Goal: Task Accomplishment & Management: Use online tool/utility

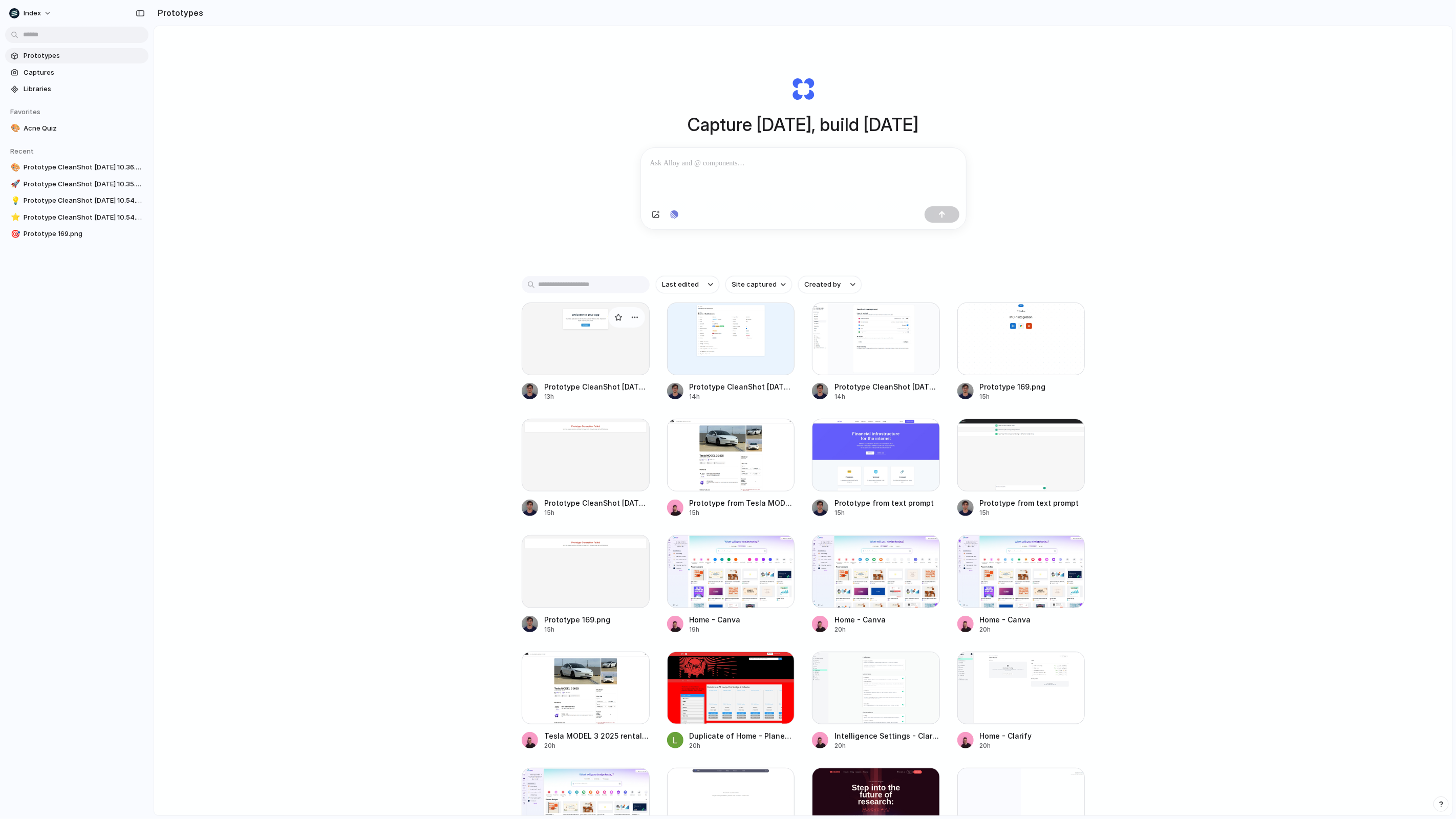
click at [622, 347] on div at bounding box center [585, 339] width 128 height 73
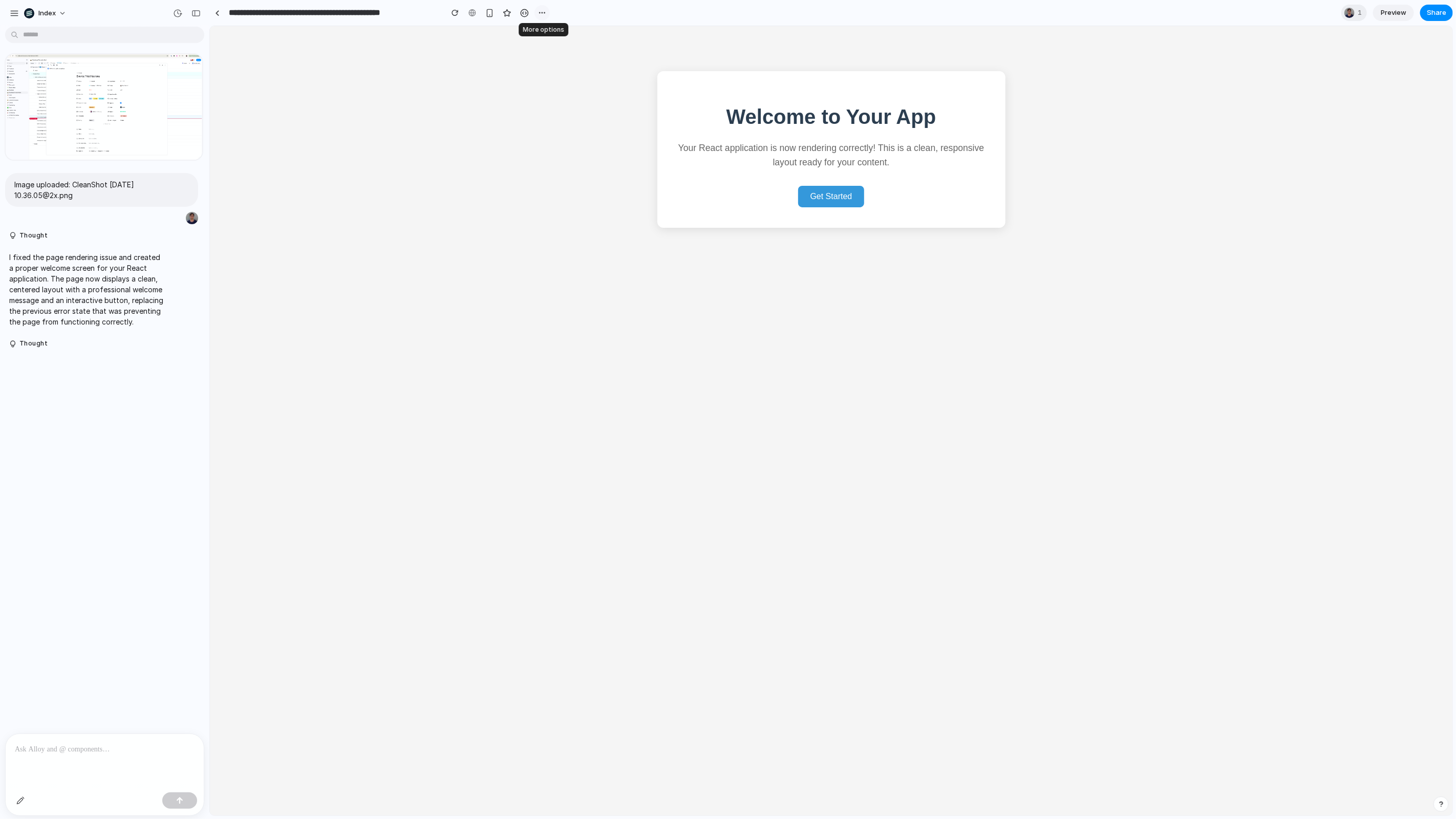
click at [542, 14] on div "button" at bounding box center [542, 12] width 8 height 8
click at [581, 35] on span "Duplicate" at bounding box center [568, 35] width 31 height 10
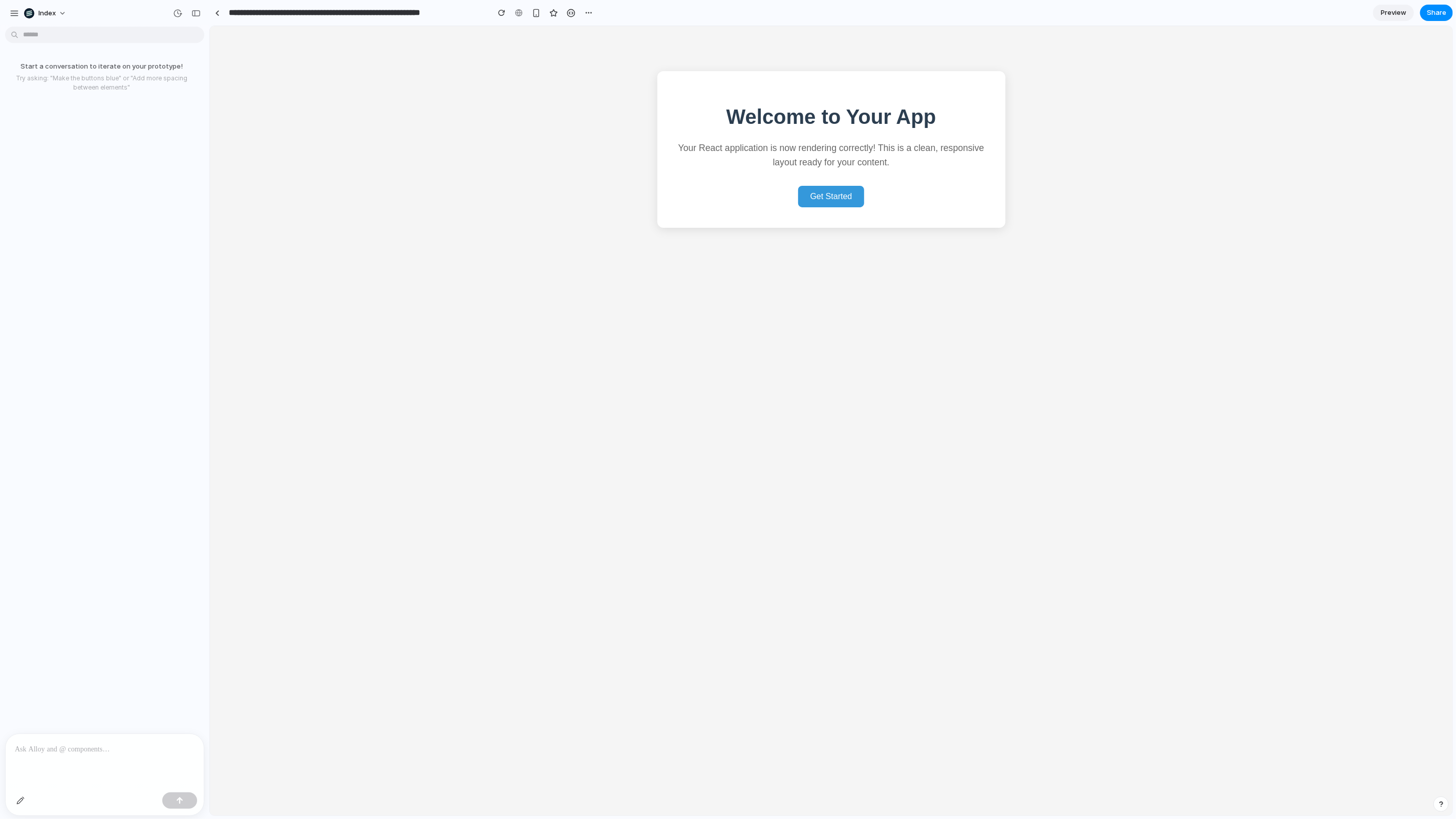
click at [145, 746] on p at bounding box center [104, 749] width 179 height 12
click at [141, 750] on p at bounding box center [104, 749] width 179 height 12
click at [54, 749] on p at bounding box center [104, 749] width 179 height 12
click at [123, 740] on div at bounding box center [104, 761] width 198 height 54
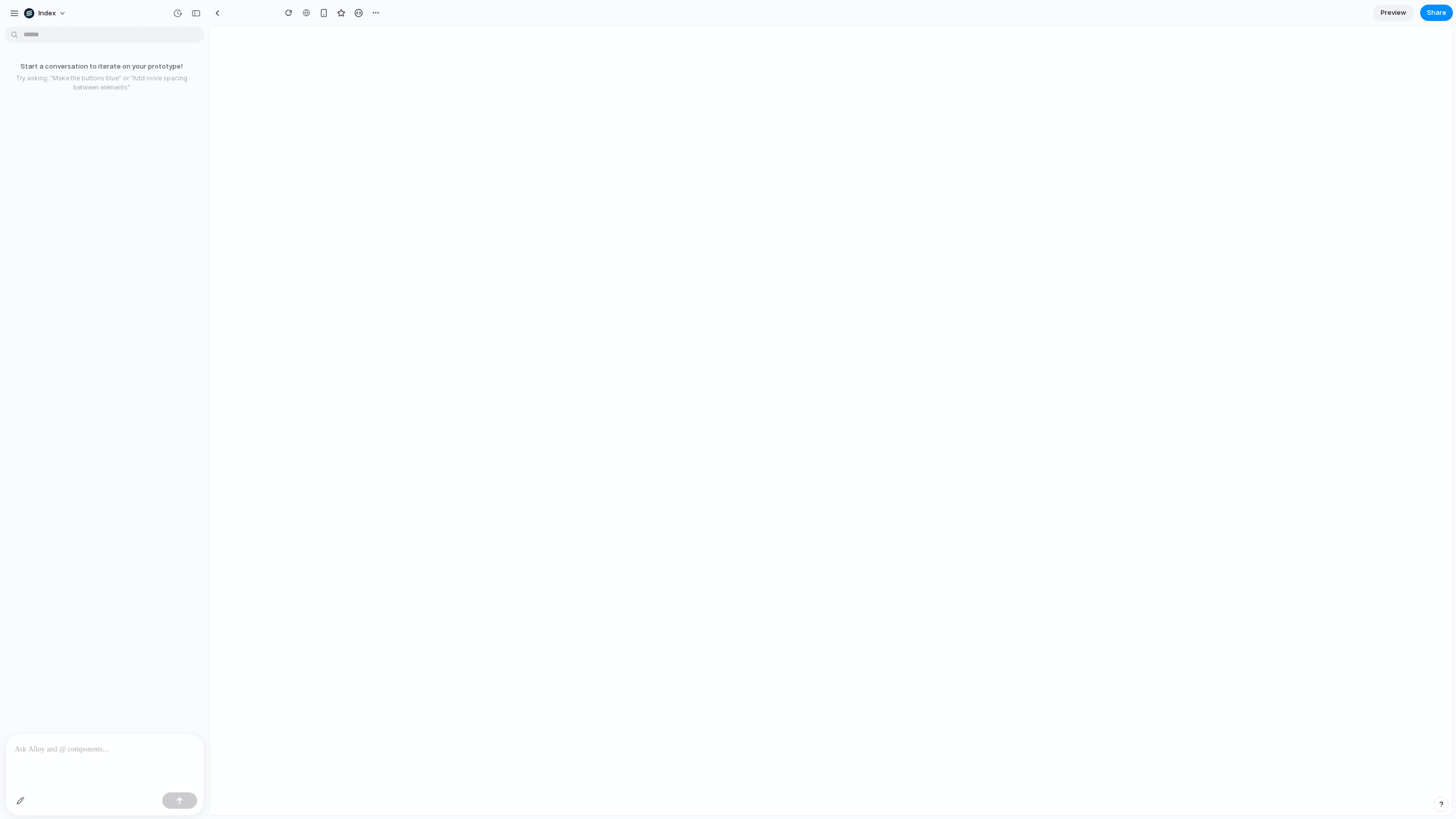
click at [105, 747] on p at bounding box center [104, 749] width 179 height 12
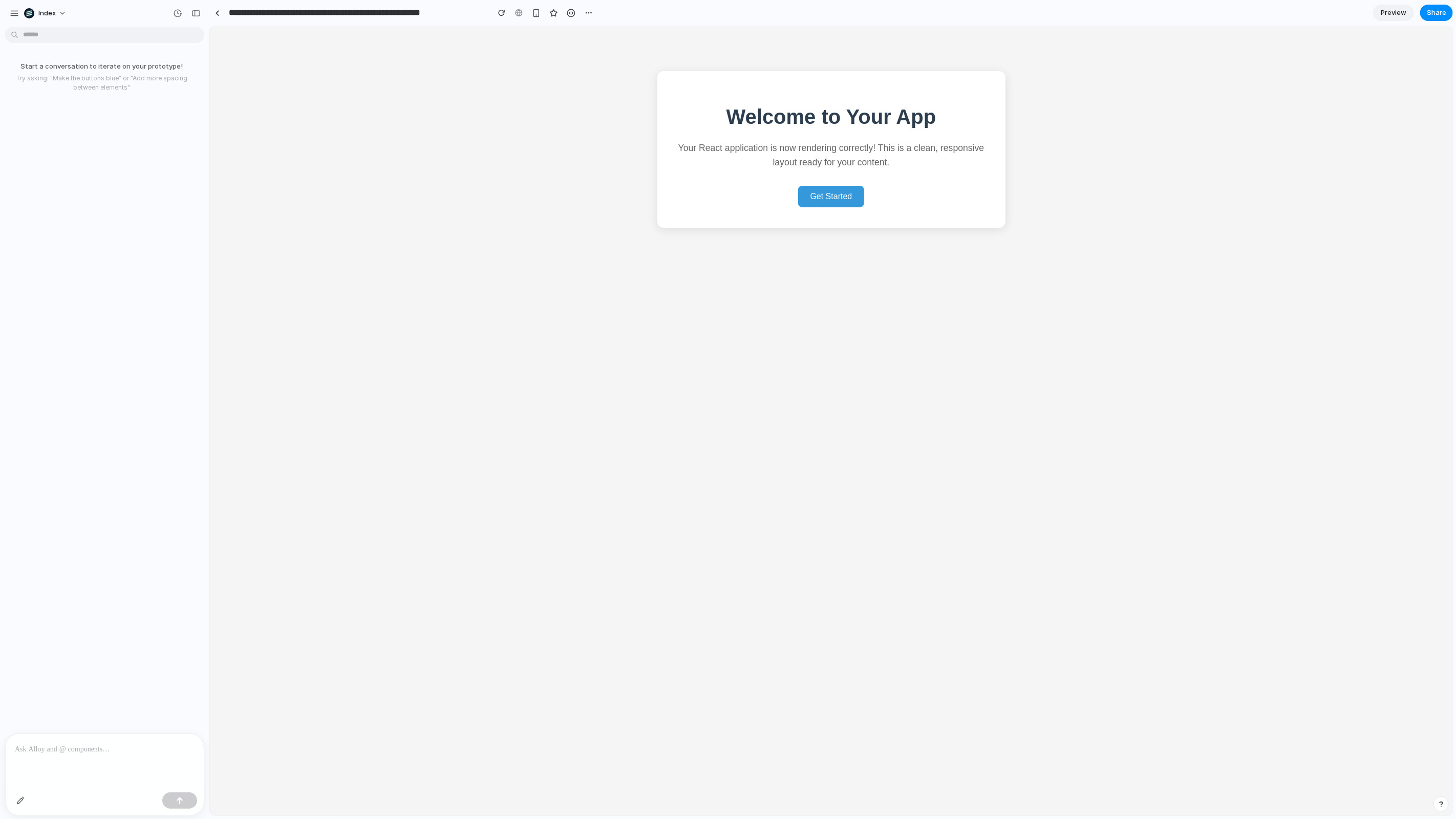
click at [103, 754] on p at bounding box center [104, 749] width 179 height 12
click at [103, 754] on p "***" at bounding box center [104, 749] width 179 height 12
click at [214, 13] on link at bounding box center [217, 12] width 15 height 15
